Goal: Information Seeking & Learning: Learn about a topic

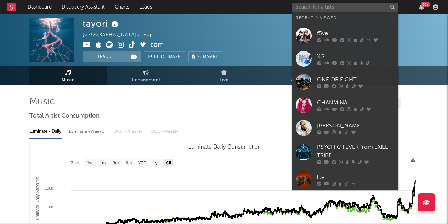
select select "All"
click at [305, 8] on input "text" at bounding box center [345, 7] width 106 height 9
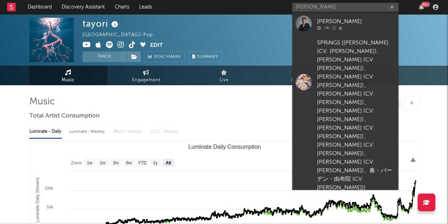
type input "[PERSON_NAME]"
click at [330, 16] on link "[PERSON_NAME]" at bounding box center [345, 23] width 106 height 23
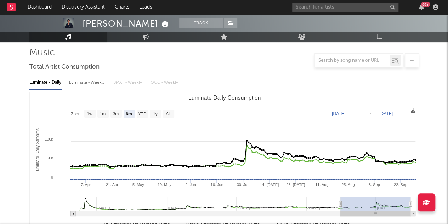
scroll to position [51, 0]
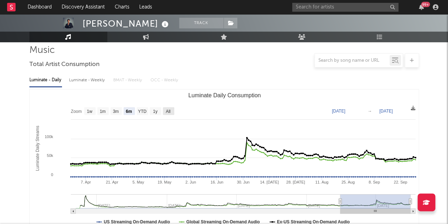
click at [167, 110] on text "All" at bounding box center [168, 111] width 5 height 5
select select "All"
type input "[DATE]"
